Goal: Task Accomplishment & Management: Complete application form

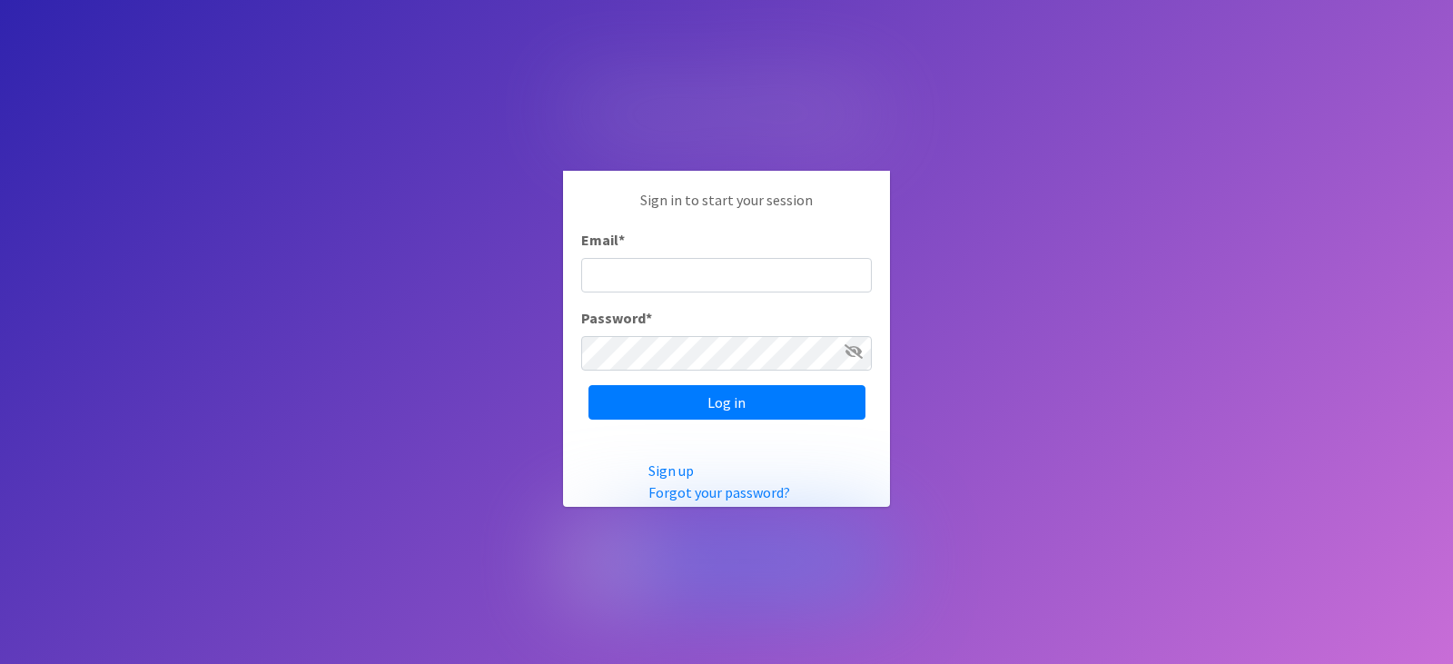
type input "[EMAIL_ADDRESS][DOMAIN_NAME]"
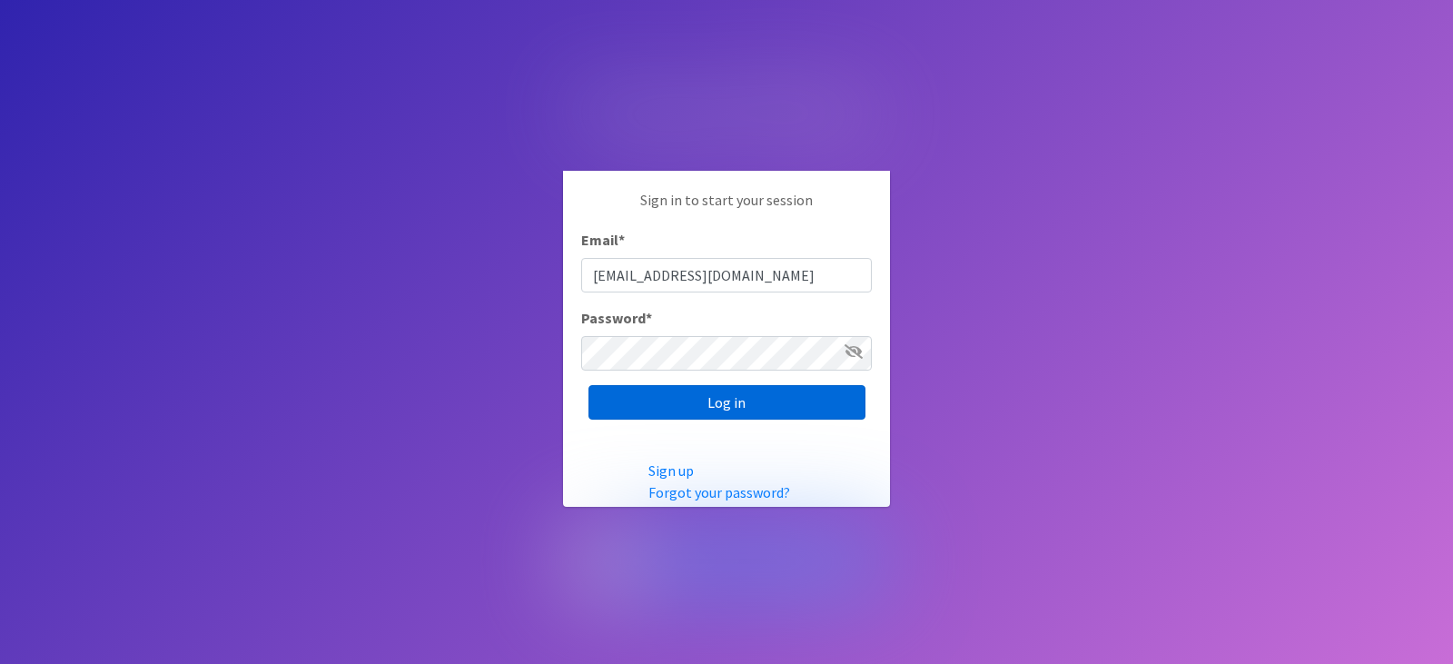
click at [707, 400] on input "Log in" at bounding box center [726, 402] width 277 height 35
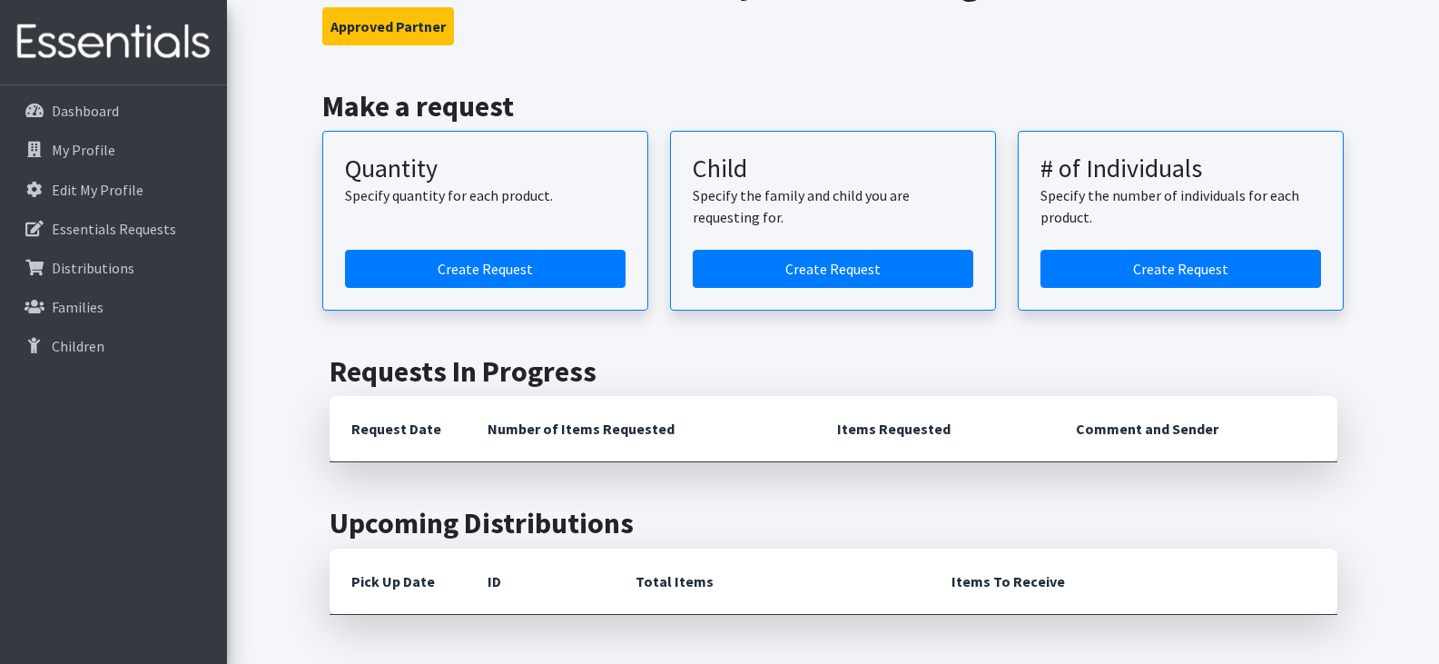
scroll to position [91, 0]
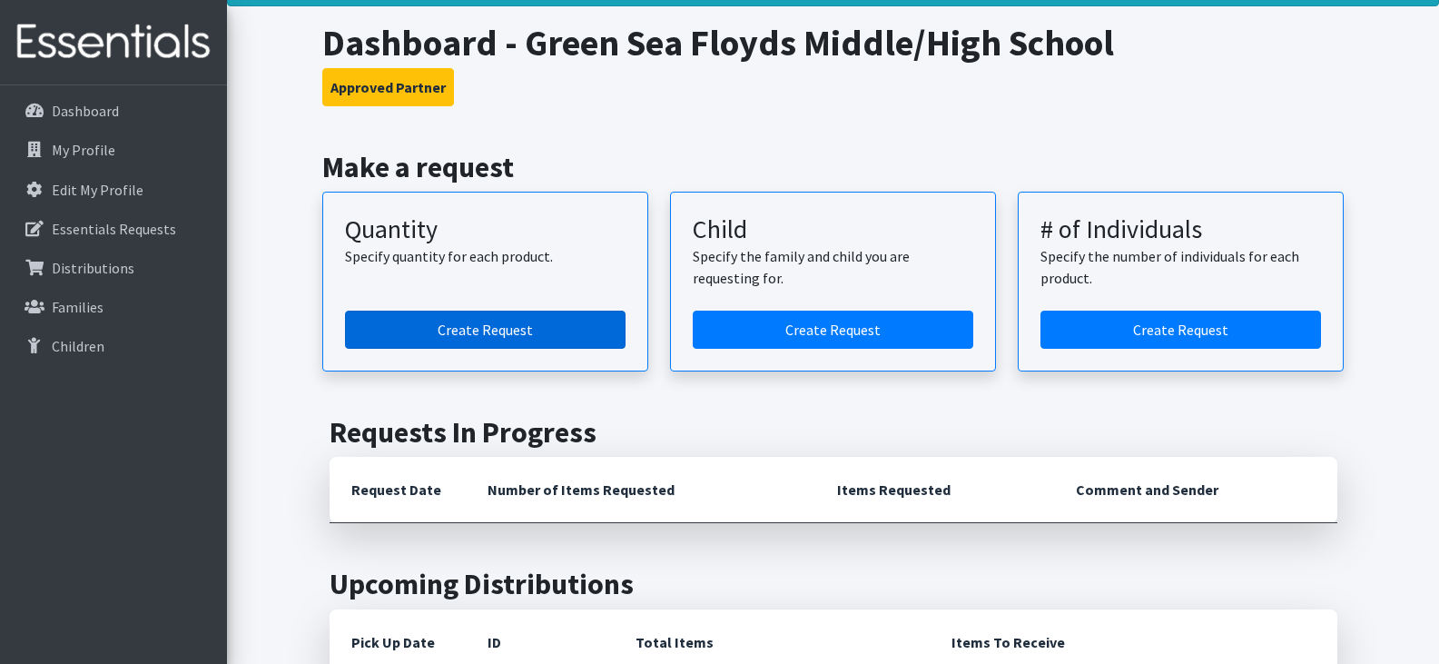
click at [508, 335] on link "Create Request" at bounding box center [485, 330] width 281 height 38
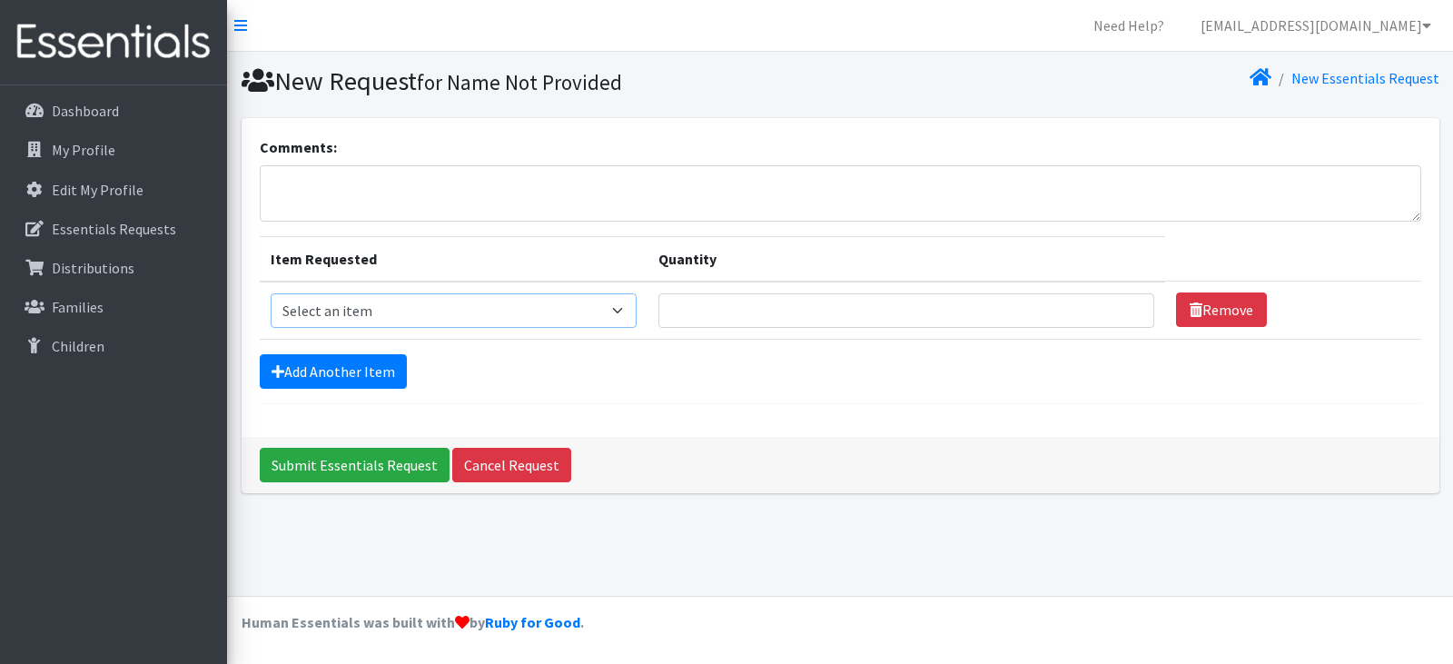
click at [630, 307] on select "Select an item Adult Period Pack Student Period Pack" at bounding box center [454, 310] width 366 height 35
select select "7757"
click at [271, 293] on select "Select an item Adult Period Pack Student Period Pack" at bounding box center [454, 310] width 366 height 35
type input "1"
click at [1122, 308] on input "1" at bounding box center [906, 310] width 496 height 35
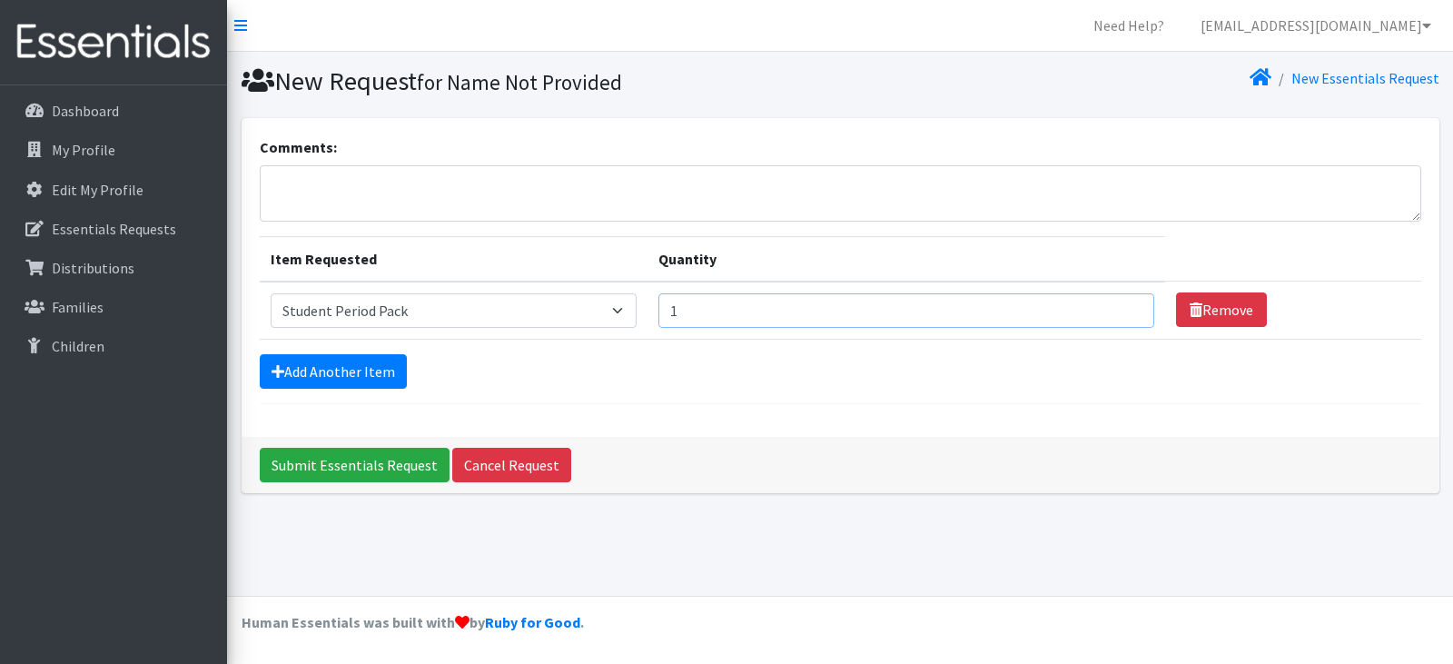
drag, startPoint x: 708, startPoint y: 315, endPoint x: 638, endPoint y: 317, distance: 69.9
click at [638, 317] on tr "Item Requested Select an item Adult Period Pack Student Period Pack Quantity 1 …" at bounding box center [840, 310] width 1161 height 58
type input "1"
type input "75"
click at [323, 190] on textarea "Comments:" at bounding box center [840, 193] width 1161 height 56
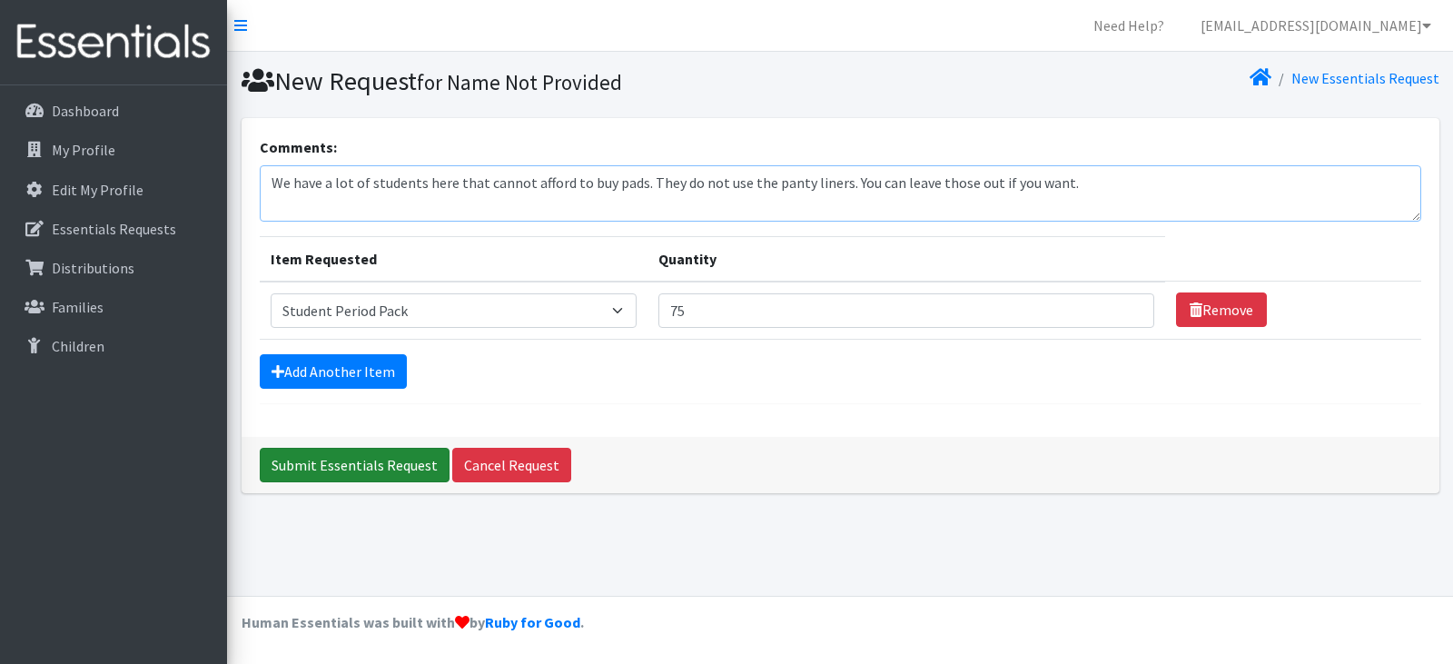
type textarea "We have a lot of students here that cannot afford to buy pads. They do not use …"
click at [364, 463] on input "Submit Essentials Request" at bounding box center [355, 465] width 190 height 35
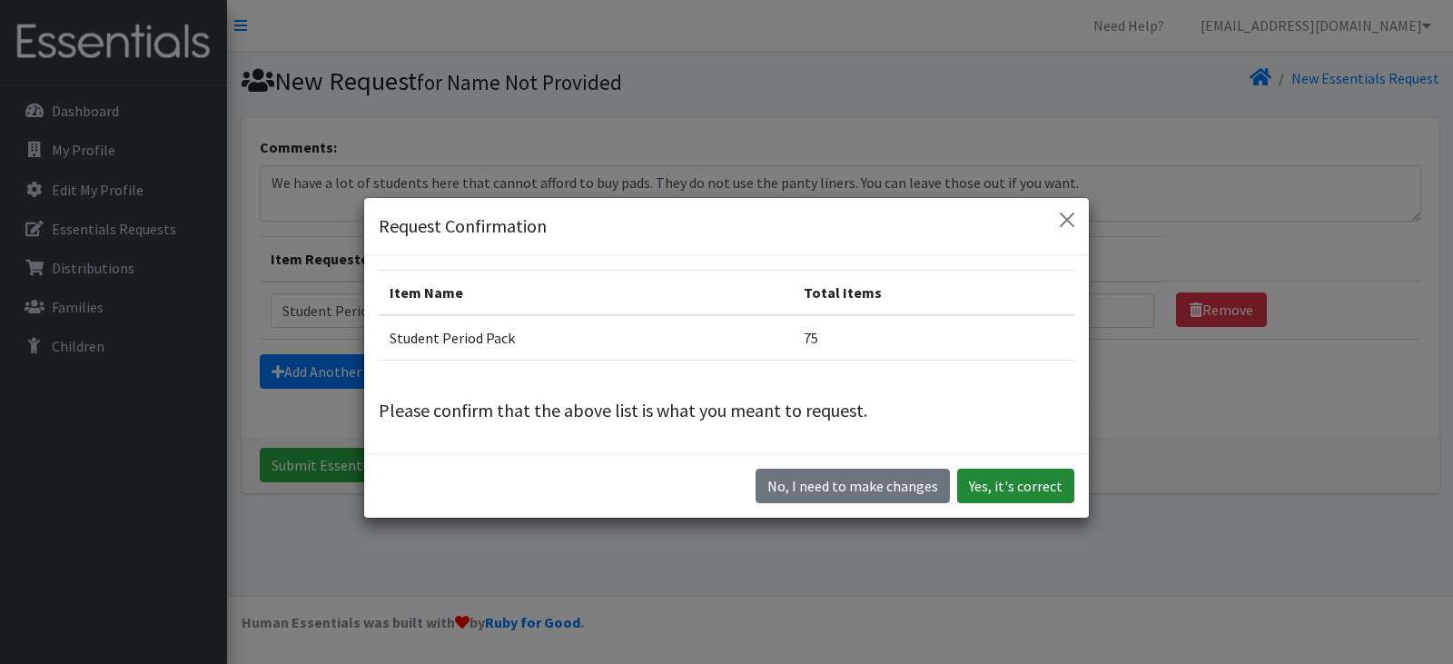
click at [1021, 487] on button "Yes, it's correct" at bounding box center [1015, 486] width 117 height 35
